Goal: Information Seeking & Learning: Get advice/opinions

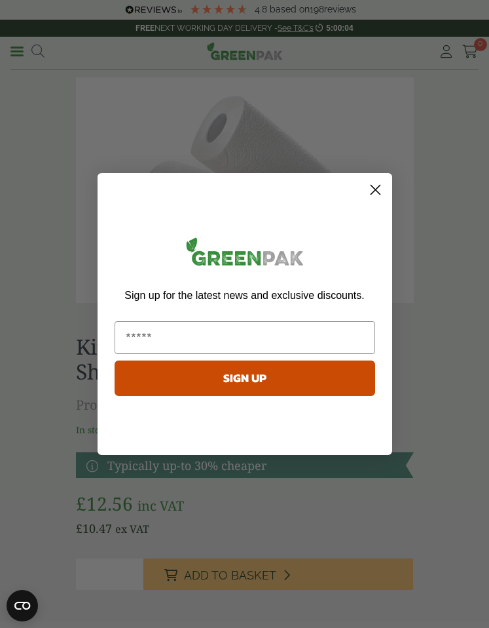
click at [379, 189] on circle "Close dialog" at bounding box center [375, 190] width 22 height 22
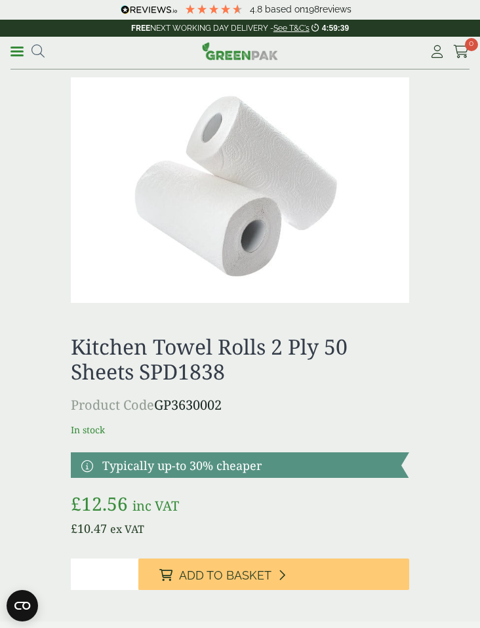
click at [324, 9] on span "reviews" at bounding box center [335, 9] width 32 height 10
click at [237, 7] on icon at bounding box center [237, 9] width 12 height 12
click at [204, 7] on icon at bounding box center [202, 9] width 12 height 12
click at [155, 16] on div "4.8 Based on 198 reviews" at bounding box center [236, 10] width 464 height 15
click at [155, 5] on div "4.8 Based on 198 reviews" at bounding box center [236, 10] width 464 height 15
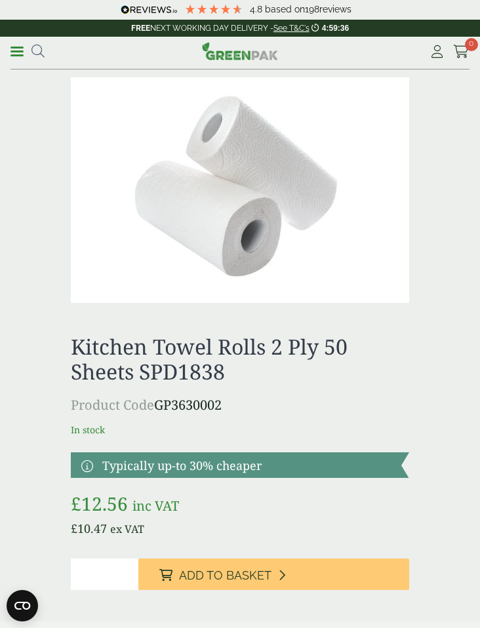
click at [284, 12] on span "Based on" at bounding box center [285, 9] width 40 height 10
click at [333, 22] on p "FREE NEXT WORKING DAY DELIVERY - See T&C's 4:59:36 left" at bounding box center [240, 28] width 480 height 17
click at [333, 15] on div "4.8 Based on 198 reviews" at bounding box center [301, 9] width 102 height 13
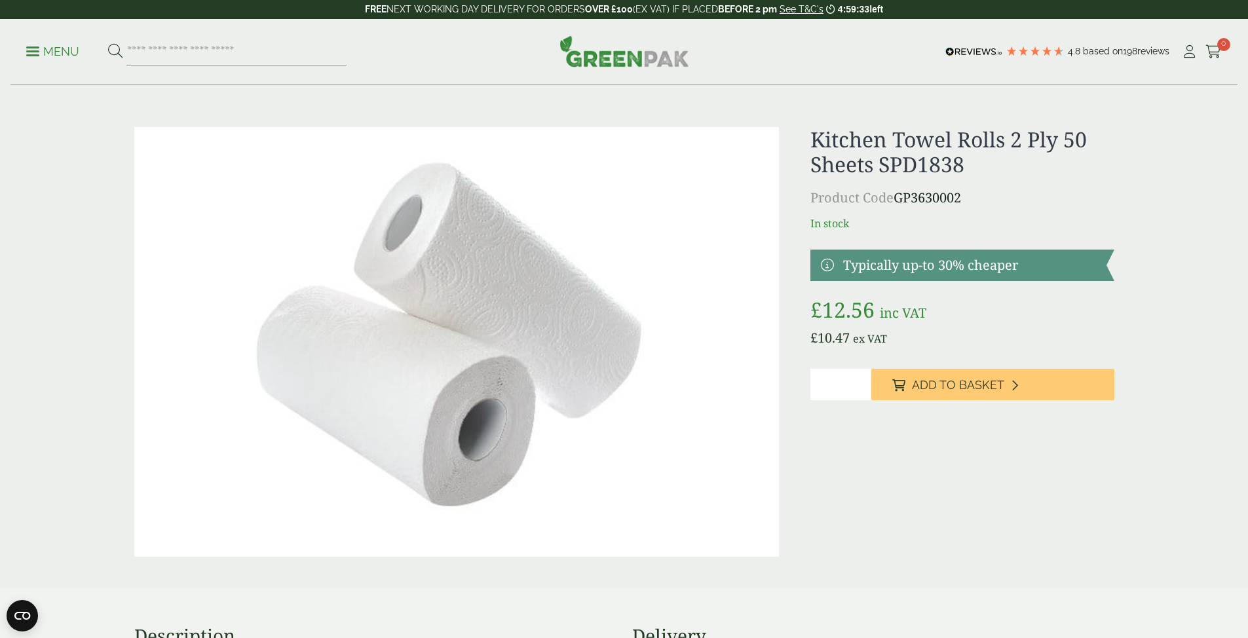
click at [479, 47] on span "reviews" at bounding box center [1153, 51] width 32 height 10
click at [479, 57] on div "4.8 Based on 198 reviews" at bounding box center [1119, 51] width 102 height 13
click at [479, 53] on img at bounding box center [973, 51] width 57 height 9
click at [479, 52] on img at bounding box center [973, 51] width 57 height 9
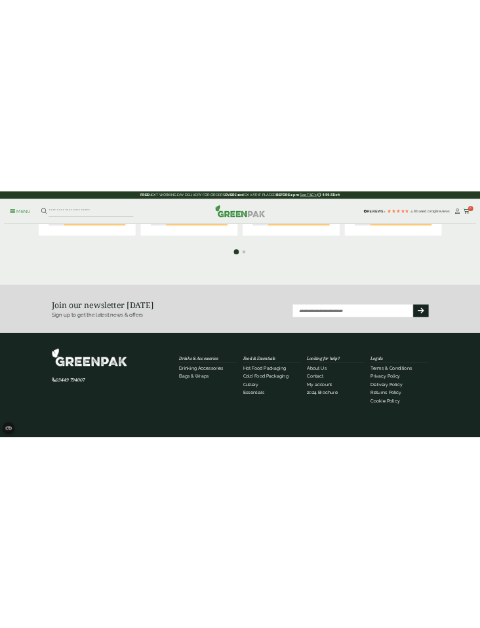
scroll to position [1340, 0]
